Goal: Task Accomplishment & Management: Use online tool/utility

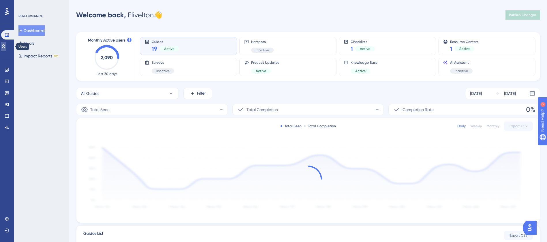
click at [5, 44] on icon at bounding box center [3, 46] width 5 height 5
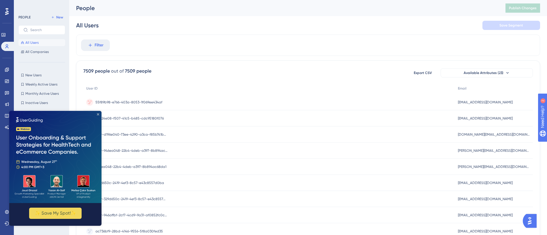
click at [99, 114] on icon "Close Preview" at bounding box center [98, 114] width 2 height 2
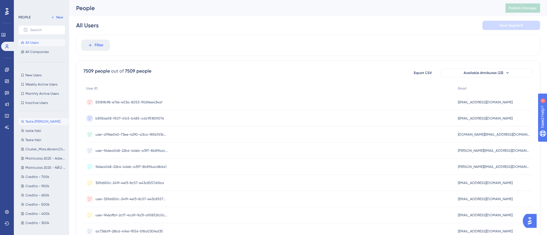
click at [37, 122] on span "Teste [PERSON_NAME]" at bounding box center [42, 121] width 35 height 5
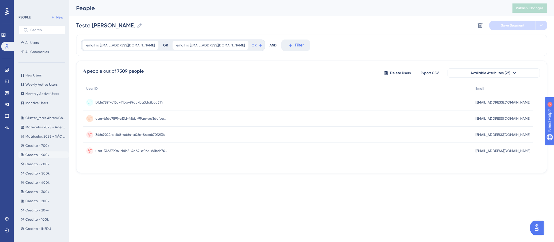
scroll to position [43, 0]
click at [35, 142] on span "Credito - 900k" at bounding box center [37, 143] width 24 height 5
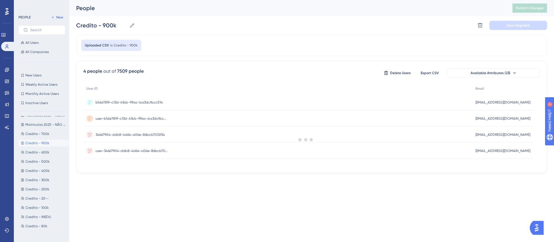
scroll to position [0, 0]
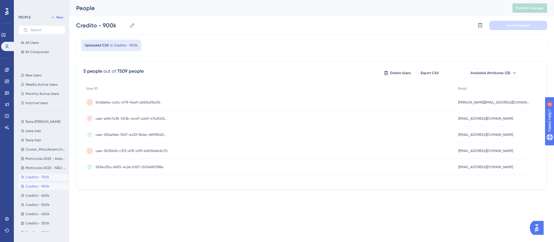
click at [33, 176] on span "Credito - 700k" at bounding box center [37, 177] width 24 height 5
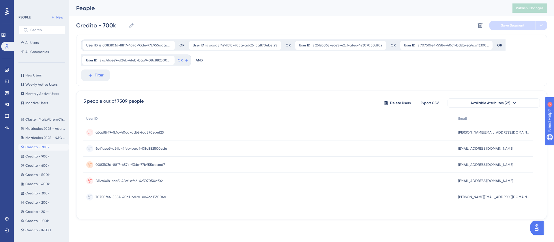
scroll to position [43, 0]
click at [38, 155] on button "Credito - 600k Credito - 600k" at bounding box center [43, 152] width 50 height 7
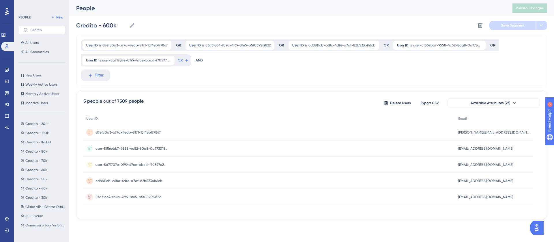
scroll to position [130, 0]
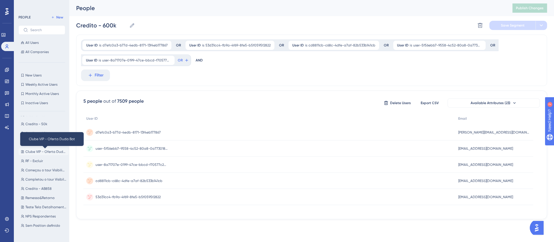
click at [39, 152] on span "Clube VIP - Oferta Duda Bot" at bounding box center [45, 151] width 41 height 5
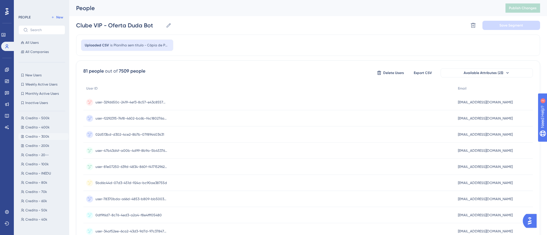
scroll to position [173, 0]
click at [430, 72] on span "Export CSV" at bounding box center [423, 73] width 18 height 5
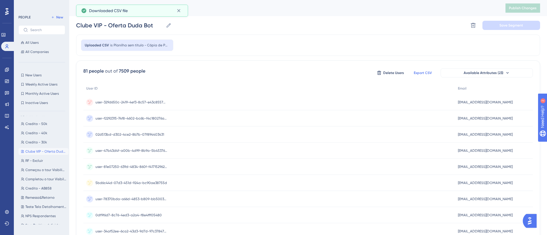
click at [132, 26] on input "Clube VIP - Oferta Duda Bot" at bounding box center [119, 25] width 87 height 8
click at [234, 47] on div "Uploaded CSV is Planilha sem título - Cópia de Página3" at bounding box center [308, 45] width 464 height 21
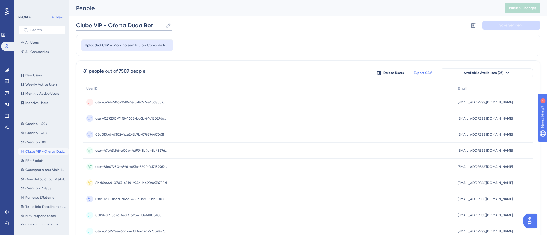
click at [98, 25] on input "Clube VIP - Oferta Duda Bot" at bounding box center [119, 25] width 87 height 8
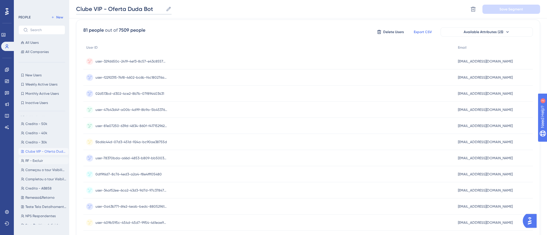
scroll to position [216, 0]
click at [39, 116] on span "RF - Excluir" at bounding box center [34, 117] width 18 height 5
type input "RF - Excluir"
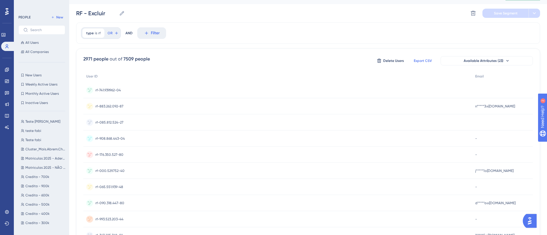
scroll to position [0, 0]
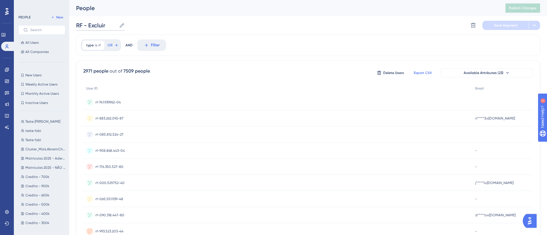
click at [95, 24] on input "RF - Excluir" at bounding box center [96, 25] width 41 height 8
click at [146, 46] on icon at bounding box center [146, 45] width 5 height 5
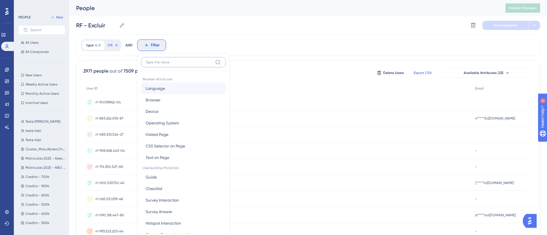
scroll to position [28, 0]
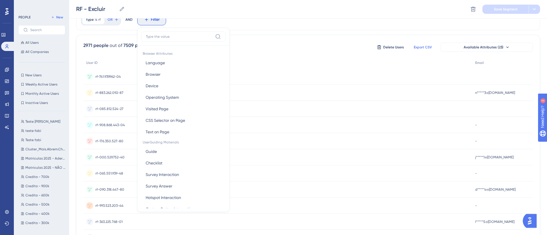
click at [268, 21] on div "type is rf rf Remove OR AND Filter Browser Attributes Language Language Browser…" at bounding box center [308, 19] width 464 height 21
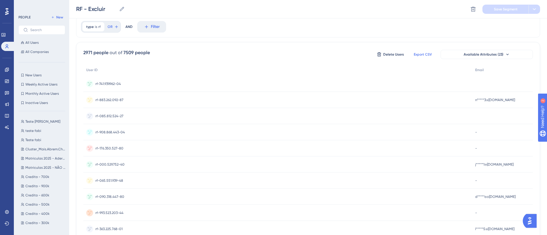
scroll to position [0, 0]
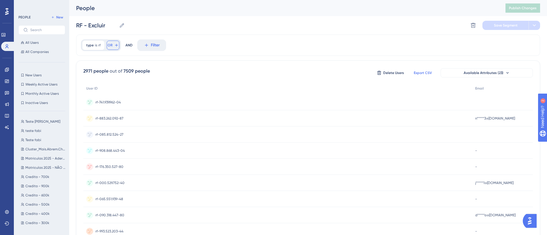
click at [114, 45] on icon at bounding box center [116, 45] width 5 height 5
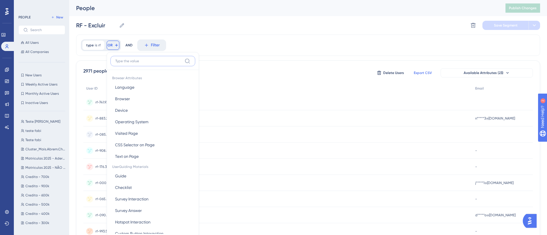
scroll to position [27, 0]
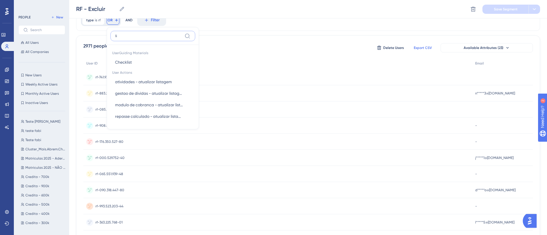
type input "l"
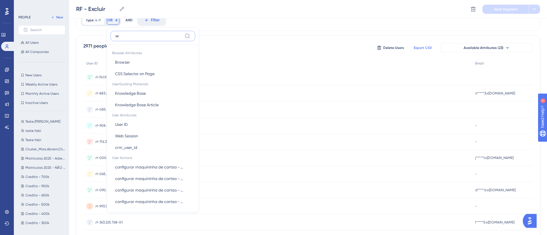
type input "s"
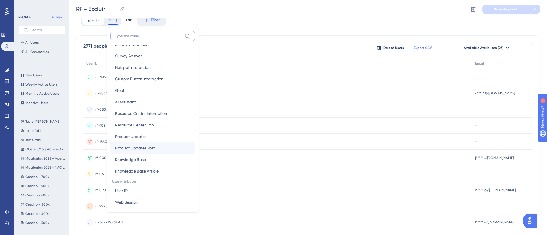
scroll to position [87, 0]
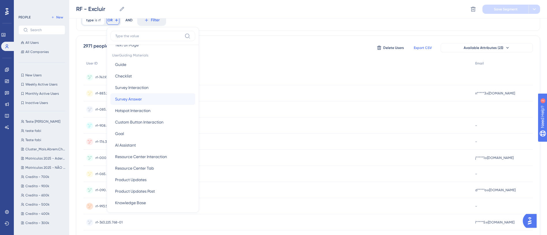
click at [130, 99] on span "Survey Answer" at bounding box center [128, 99] width 27 height 7
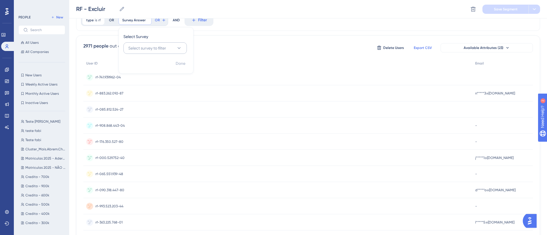
click at [147, 52] on button "Select survey to filter" at bounding box center [154, 48] width 63 height 12
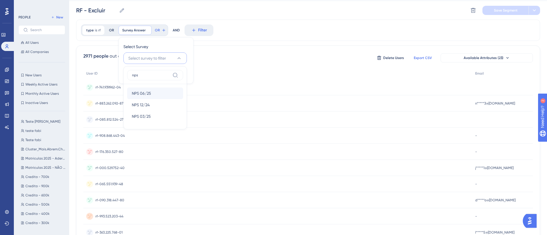
type input "nps"
click at [145, 93] on span "NPS 06/25" at bounding box center [141, 93] width 19 height 7
click at [128, 72] on button "Q1 - NPS Rating" at bounding box center [154, 73] width 63 height 14
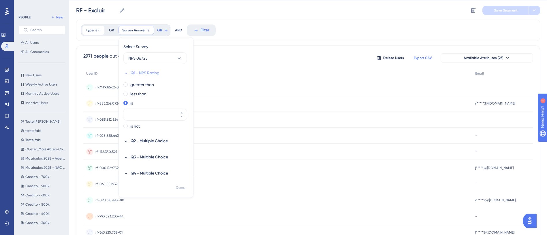
click at [128, 72] on button "Q1 - NPS Rating" at bounding box center [154, 73] width 63 height 14
click at [135, 84] on label "greater than" at bounding box center [142, 84] width 24 height 7
click at [179, 94] on button at bounding box center [181, 94] width 10 height 6
type input "1"
click at [127, 141] on icon at bounding box center [125, 141] width 5 height 5
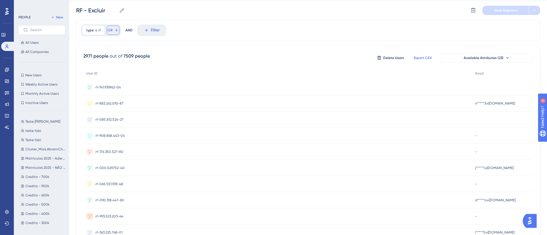
click at [110, 29] on span "OR" at bounding box center [110, 30] width 5 height 5
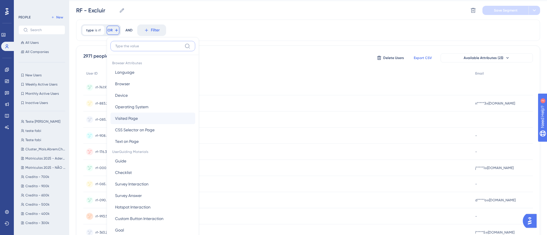
scroll to position [35, 0]
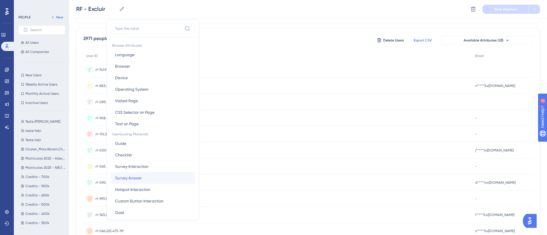
click at [132, 175] on span "Survey Answer" at bounding box center [128, 178] width 27 height 7
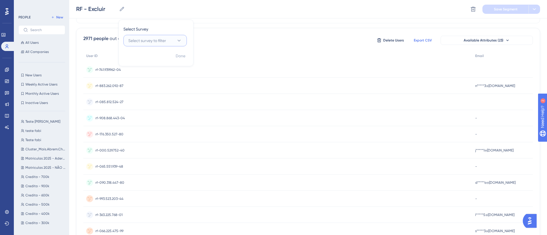
click at [148, 36] on button "Select survey to filter" at bounding box center [154, 41] width 63 height 12
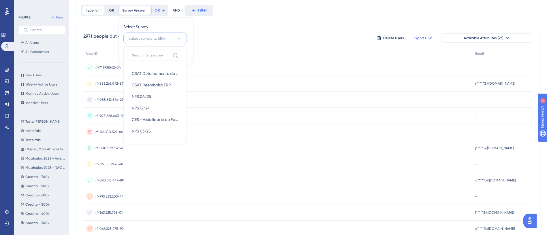
scroll to position [15, 0]
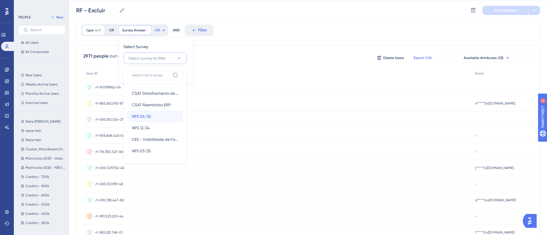
click at [150, 113] on span "NPS 06/25" at bounding box center [141, 116] width 19 height 7
click at [145, 76] on span "Q1 - NPS Rating" at bounding box center [145, 73] width 29 height 7
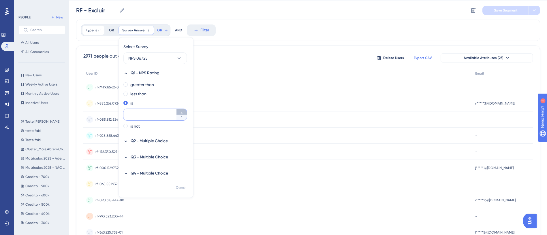
click at [182, 112] on icon at bounding box center [181, 112] width 3 height 3
type input "1"
click at [136, 84] on label "greater than" at bounding box center [142, 84] width 24 height 7
type input "0"
click at [180, 189] on span "Done" at bounding box center [181, 188] width 10 height 7
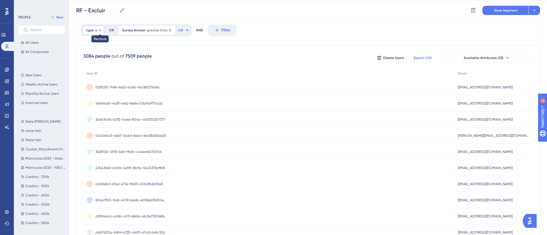
click at [101, 31] on icon at bounding box center [99, 30] width 3 height 3
click at [87, 11] on input "RF - Excluir" at bounding box center [96, 10] width 41 height 8
type input "Respondentes NPS 06/25"
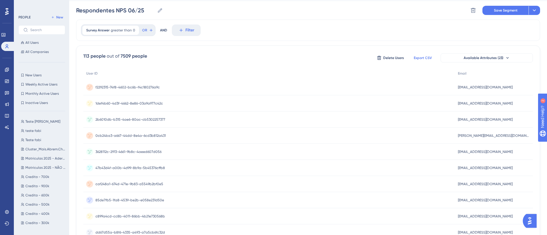
click at [247, 24] on div "Survey Answer greater than 0 0 Remove OR AND Filter" at bounding box center [308, 30] width 464 height 21
click at [500, 12] on span "Save Segment" at bounding box center [506, 10] width 24 height 5
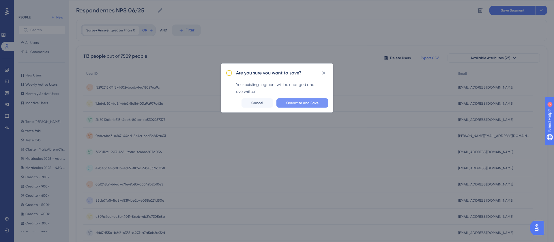
click at [291, 102] on span "Overwrite and Save" at bounding box center [302, 103] width 32 height 5
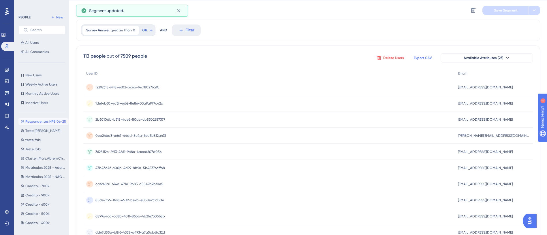
click at [392, 59] on span "Delete Users" at bounding box center [393, 58] width 21 height 5
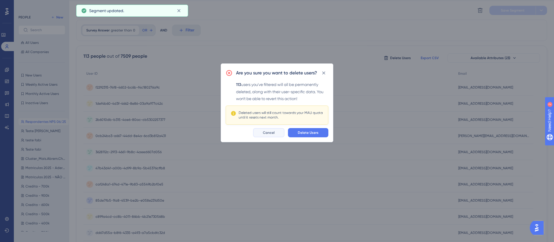
click at [267, 133] on span "Cancel" at bounding box center [269, 132] width 12 height 5
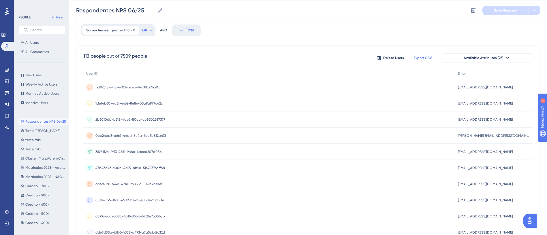
click at [416, 59] on span "Export CSV" at bounding box center [423, 58] width 18 height 5
click at [291, 37] on div "Survey Answer greater than 0 0 Remove OR AND Filter" at bounding box center [308, 30] width 464 height 21
click at [109, 12] on input "Respondentes NPS 06/25" at bounding box center [115, 10] width 79 height 8
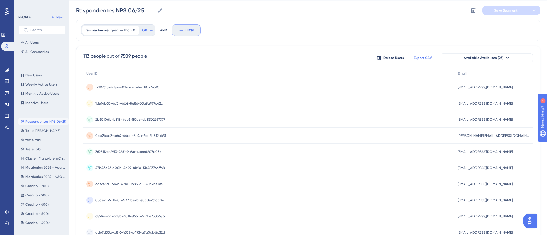
click at [189, 30] on span "Filter" at bounding box center [189, 30] width 9 height 7
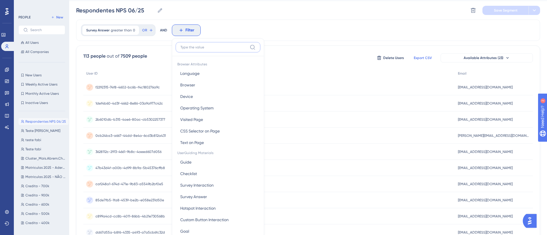
scroll to position [35, 0]
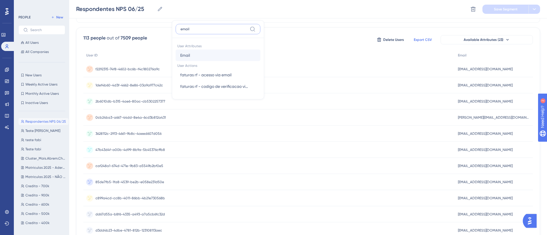
type input "email"
click at [198, 55] on button "Email Email" at bounding box center [218, 56] width 85 height 12
click at [187, 49] on label "is not" at bounding box center [190, 50] width 10 height 7
paste input "[EMAIL_ADDRESS][DOMAIN_NAME]"
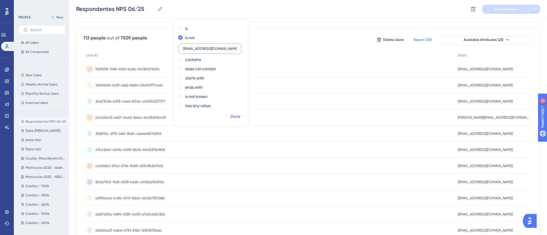
type input "[EMAIL_ADDRESS][DOMAIN_NAME]"
click at [234, 114] on span "Done" at bounding box center [235, 116] width 10 height 7
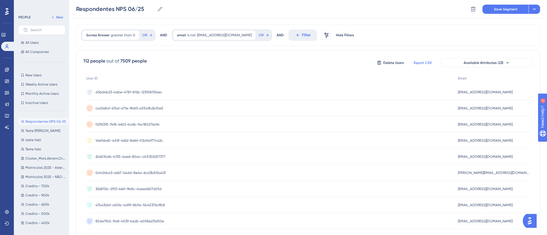
scroll to position [0, 0]
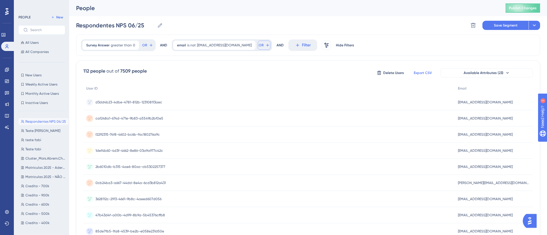
click at [147, 43] on span "OR" at bounding box center [144, 45] width 5 height 5
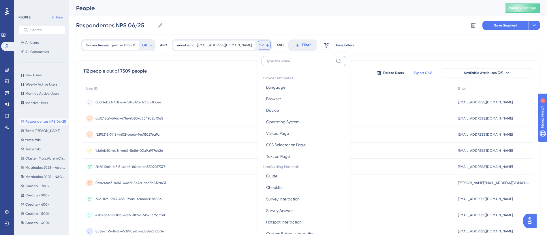
scroll to position [27, 0]
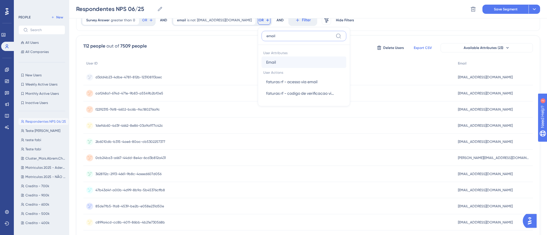
type input "email"
click at [266, 62] on span "Email" at bounding box center [271, 62] width 10 height 7
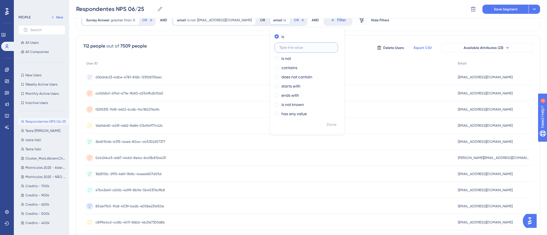
paste input "[EMAIL_ADDRESS][DOMAIN_NAME]"
type input "[EMAIL_ADDRESS][DOMAIN_NAME]"
click at [327, 125] on span "Done" at bounding box center [332, 124] width 10 height 7
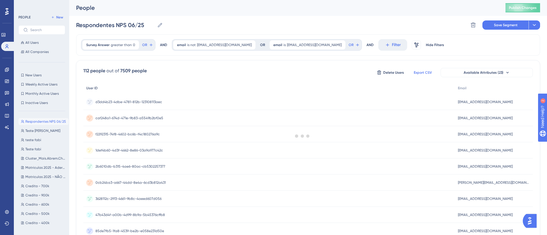
scroll to position [0, 0]
click at [348, 46] on button "OR" at bounding box center [354, 45] width 13 height 9
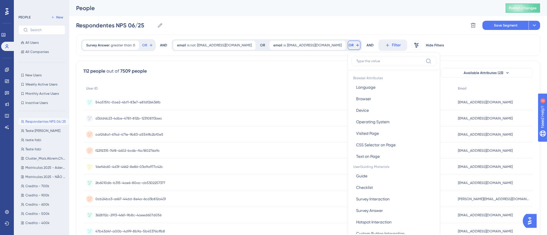
scroll to position [27, 0]
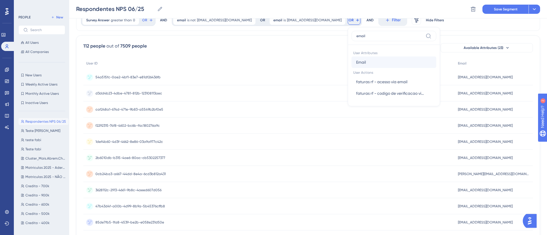
type input "email"
click at [352, 61] on button "Email Email" at bounding box center [394, 63] width 85 height 12
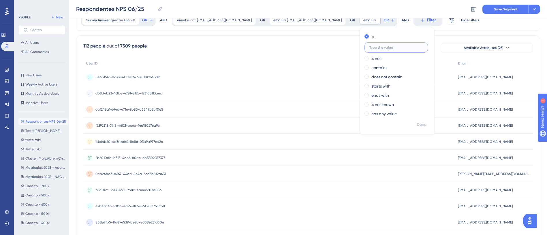
paste input "[EMAIL_ADDRESS][DOMAIN_NAME]"
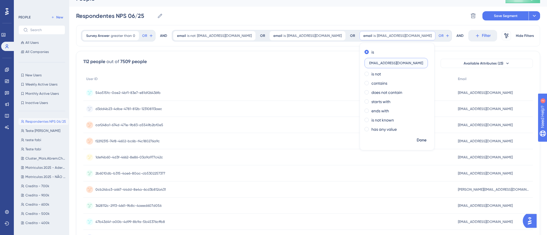
scroll to position [0, 0]
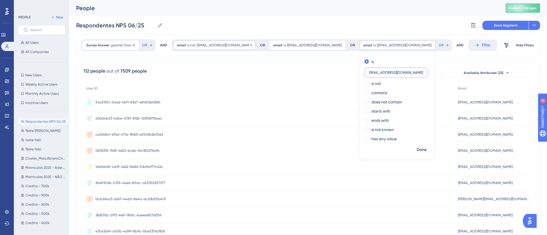
type input "[EMAIL_ADDRESS][DOMAIN_NAME]"
click at [238, 42] on div "email is not [EMAIL_ADDRESS][DOMAIN_NAME] [EMAIL_ADDRESS][DOMAIN_NAME] Remove" at bounding box center [214, 45] width 82 height 9
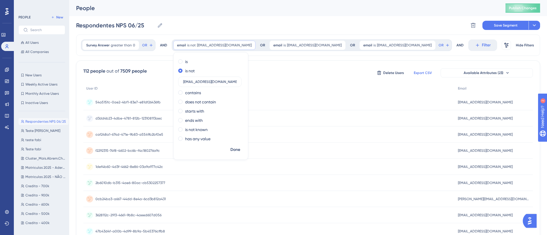
click at [249, 45] on icon at bounding box center [250, 45] width 3 height 3
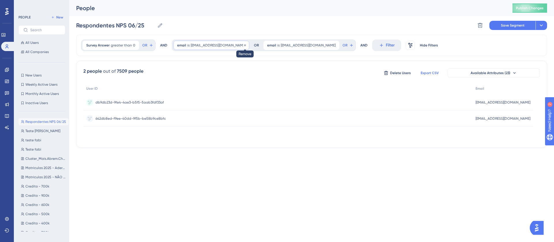
click at [243, 45] on icon at bounding box center [244, 45] width 3 height 3
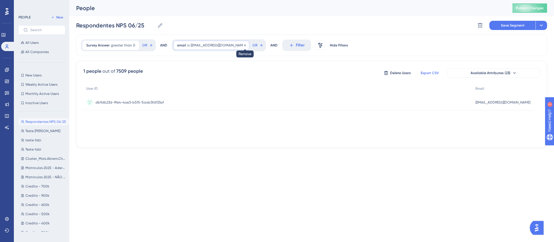
click at [247, 45] on icon at bounding box center [244, 45] width 3 height 3
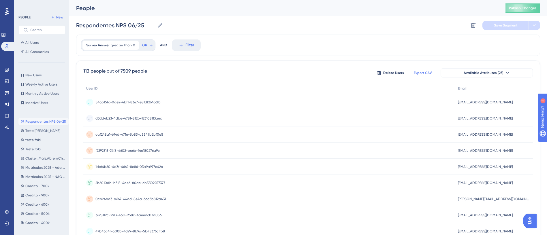
click at [243, 45] on div "Survey Answer greater than 0 0 Remove OR AND Filter" at bounding box center [308, 45] width 464 height 21
click at [37, 172] on span "NPS Respondentes" at bounding box center [40, 173] width 30 height 5
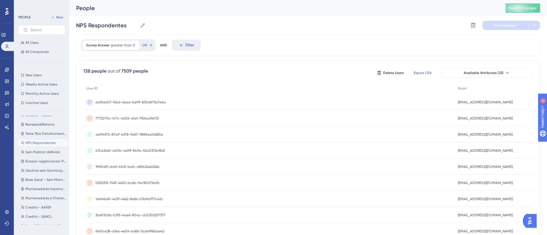
scroll to position [260, 0]
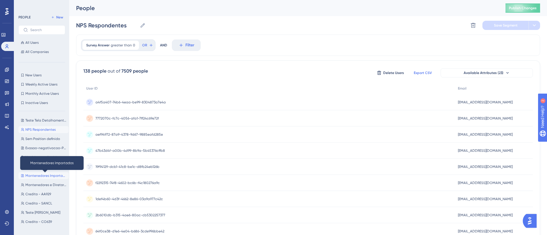
click at [45, 174] on span "Mantenedores Importados" at bounding box center [45, 176] width 41 height 5
type input "Mantenedores Importados"
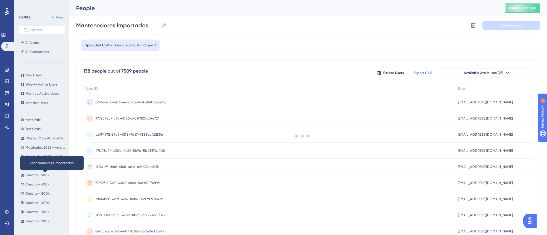
scroll to position [0, 0]
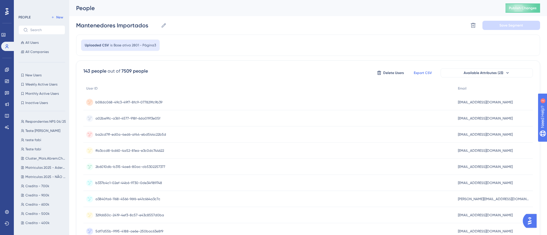
click at [423, 73] on span "Export CSV" at bounding box center [423, 73] width 18 height 5
click at [351, 36] on div "Uploaded CSV is Base ativa 2801 - Página3" at bounding box center [308, 45] width 464 height 21
click at [117, 21] on label "Mantenedores Importados Mantenedores Importados" at bounding box center [121, 25] width 91 height 10
click at [117, 21] on input "Mantenedores Importados" at bounding box center [117, 25] width 82 height 8
click at [117, 21] on label "Mantenedores Importados Mantenedores Importados" at bounding box center [121, 25] width 91 height 10
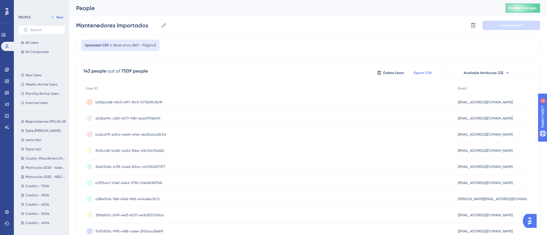
click at [117, 21] on input "Mantenedores Importados" at bounding box center [117, 25] width 82 height 8
click at [117, 21] on label "Mantenedores Importados Mantenedores Importados" at bounding box center [121, 25] width 91 height 10
click at [117, 21] on input "Mantenedores Importados" at bounding box center [117, 25] width 82 height 8
click at [117, 23] on input "Mantenedores Importados" at bounding box center [117, 25] width 82 height 8
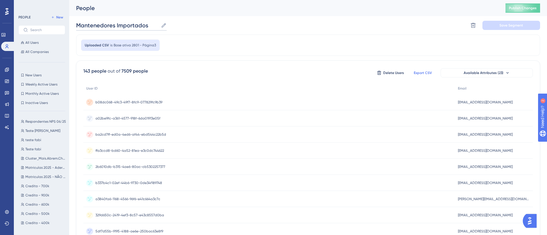
click at [117, 23] on input "Mantenedores Importados" at bounding box center [117, 25] width 82 height 8
